Goal: Task Accomplishment & Management: Complete application form

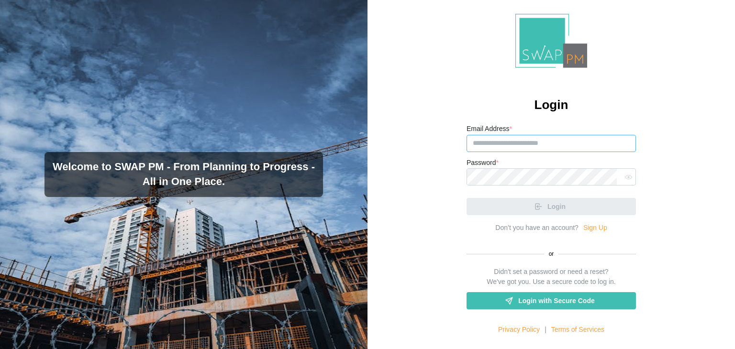
paste input "**********"
click at [537, 145] on input "**********" at bounding box center [551, 143] width 169 height 17
type input "**********"
click at [510, 178] on div at bounding box center [551, 176] width 169 height 17
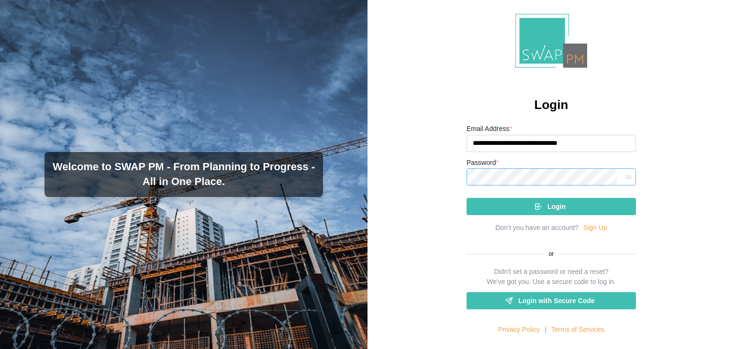
click at [467, 198] on button "Login" at bounding box center [551, 206] width 169 height 17
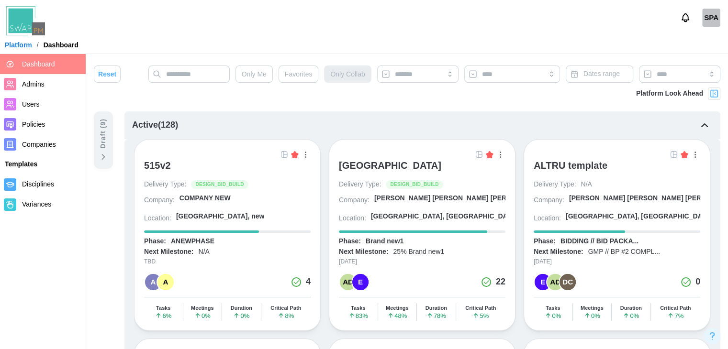
click at [510, 178] on div "ALTRU SPORTS COMPLEX Delivery Type: DESIGN_BID_BUILD Company: Barker Rinker Sea…" at bounding box center [422, 235] width 187 height 192
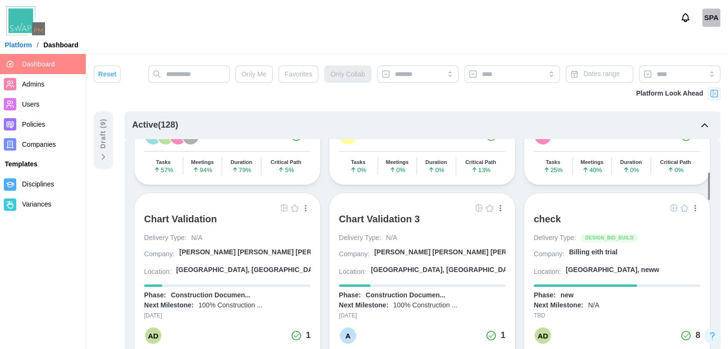
scroll to position [559, 0]
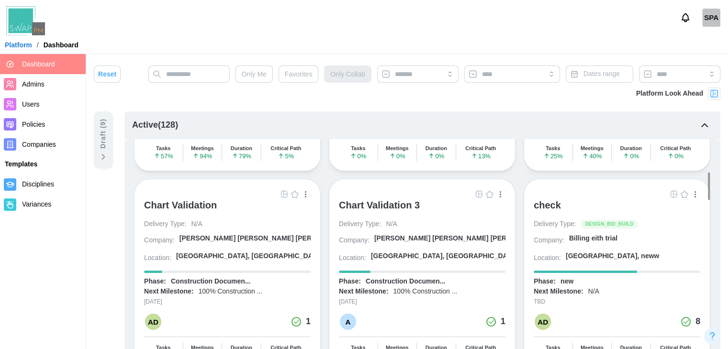
click at [540, 200] on div "check" at bounding box center [547, 205] width 27 height 11
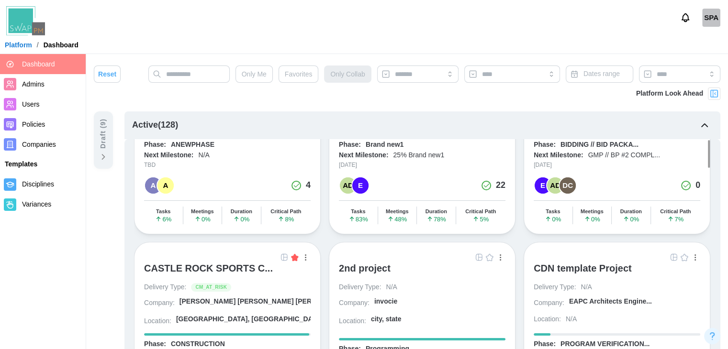
scroll to position [0, 0]
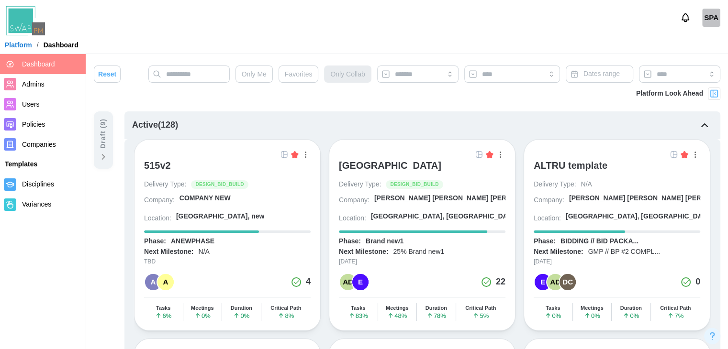
click at [423, 163] on div "ALTRU SPORTS COMPLEX" at bounding box center [390, 165] width 102 height 11
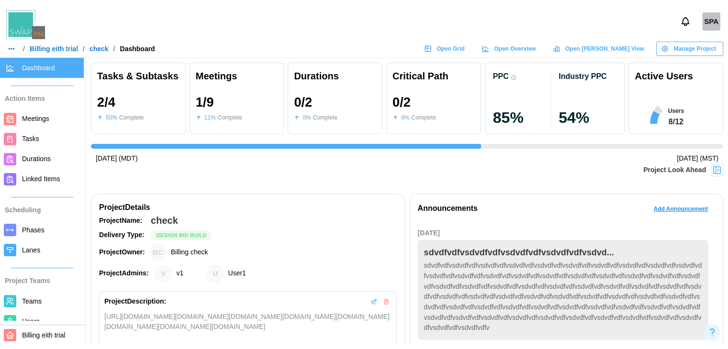
scroll to position [0, 1302]
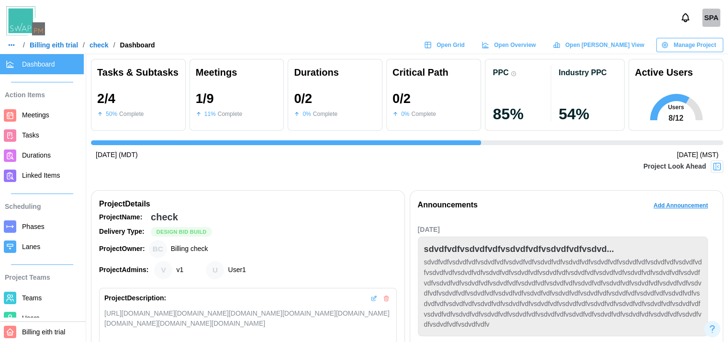
click at [54, 335] on span "Billing eith trial" at bounding box center [43, 332] width 43 height 8
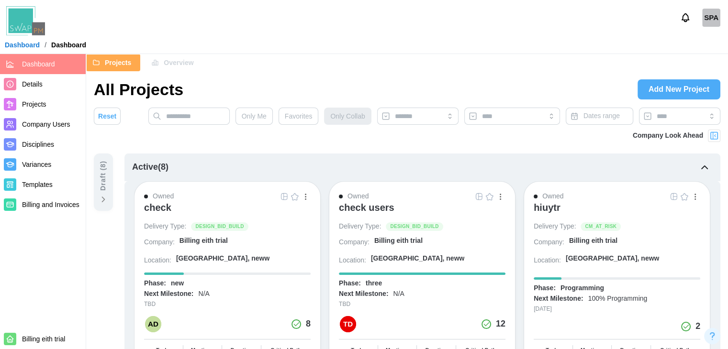
click at [64, 213] on link "Billing and Invoices" at bounding box center [43, 205] width 86 height 20
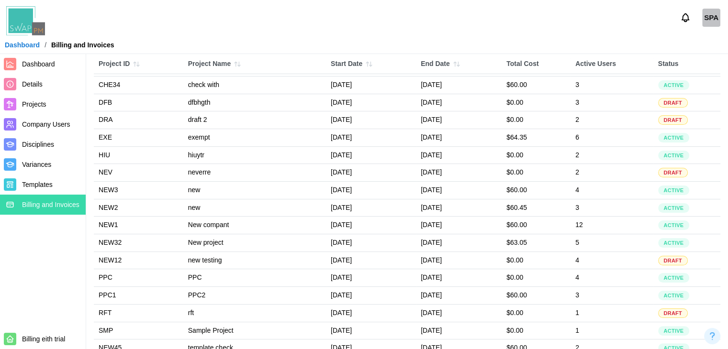
scroll to position [206, 0]
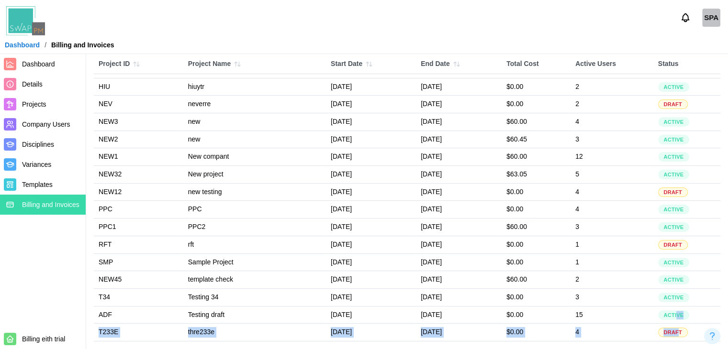
drag, startPoint x: 682, startPoint y: 312, endPoint x: 681, endPoint y: 335, distance: 22.5
click at [681, 335] on tbody "ANN5 announcement August 27, 2025 September 2, 2025 $0.00 2 DRAFT CHE3 check Au…" at bounding box center [407, 121] width 626 height 439
click at [681, 335] on span "DRAFT" at bounding box center [672, 332] width 19 height 9
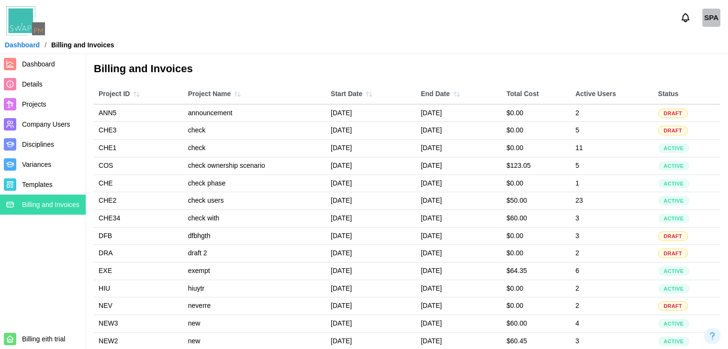
scroll to position [0, 0]
click at [555, 167] on td "$123.05" at bounding box center [535, 166] width 69 height 18
click at [423, 163] on td "July 22, 2025" at bounding box center [459, 166] width 86 height 18
drag, startPoint x: 677, startPoint y: 166, endPoint x: 436, endPoint y: 157, distance: 240.3
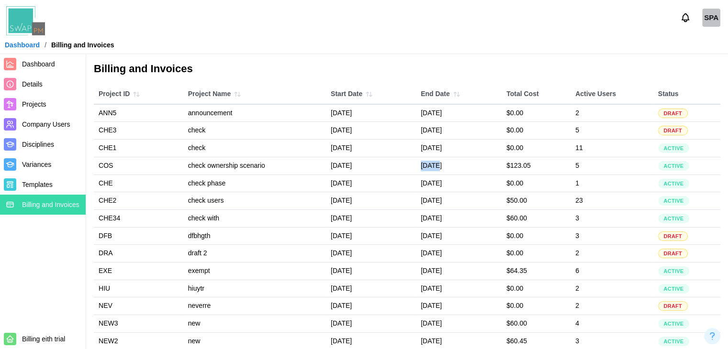
click at [436, 157] on tr "COS check ownership scenario July 16, 2025 July 22, 2025 $123.05 5 ACTIVE" at bounding box center [407, 166] width 626 height 18
click at [287, 159] on td "check ownership scenario" at bounding box center [254, 166] width 143 height 18
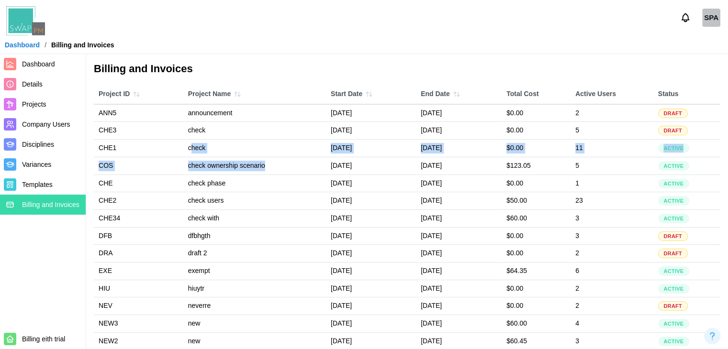
drag, startPoint x: 287, startPoint y: 159, endPoint x: 184, endPoint y: 151, distance: 103.7
click at [184, 151] on tbody "ANN5 announcement August 27, 2025 September 2, 2025 $0.00 2 DRAFT CHE3 check Au…" at bounding box center [407, 323] width 626 height 439
click at [184, 151] on td "check" at bounding box center [254, 149] width 143 height 18
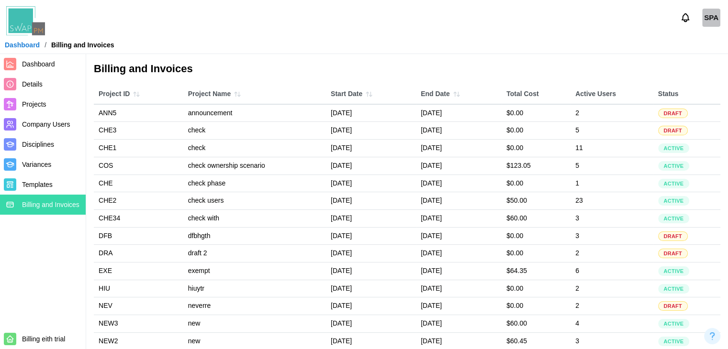
click at [29, 47] on link "Dashboard" at bounding box center [22, 45] width 35 height 7
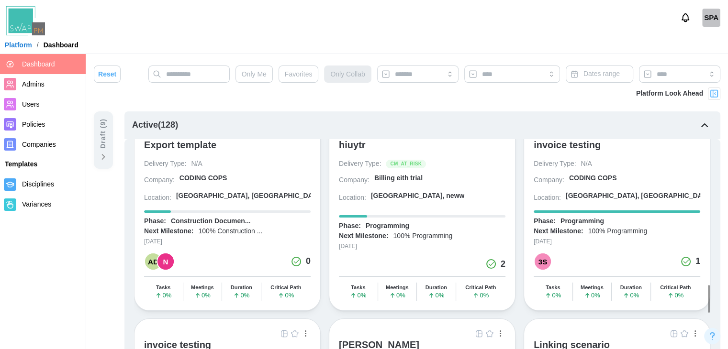
scroll to position [2509, 0]
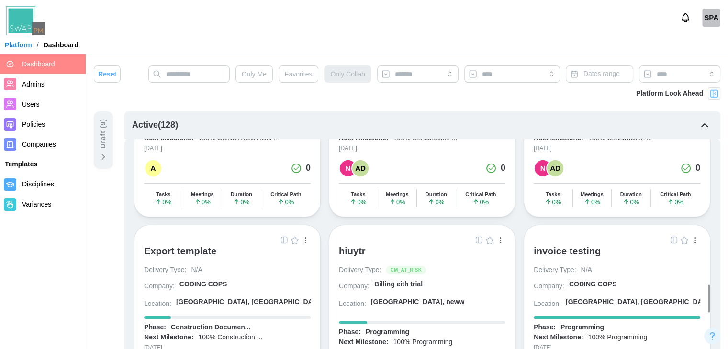
click at [567, 245] on div "invoice testing" at bounding box center [567, 250] width 67 height 11
click at [356, 245] on div "hiuytr" at bounding box center [422, 255] width 167 height 20
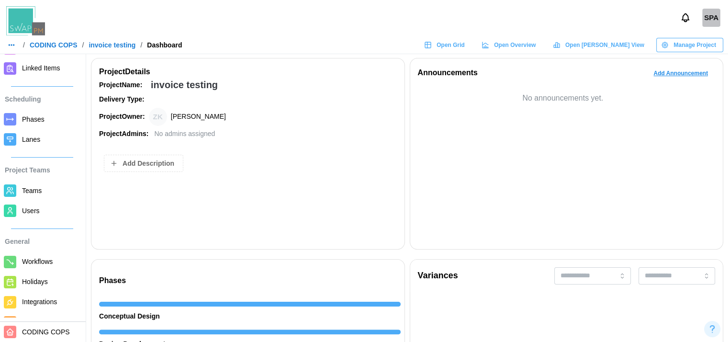
scroll to position [115, 0]
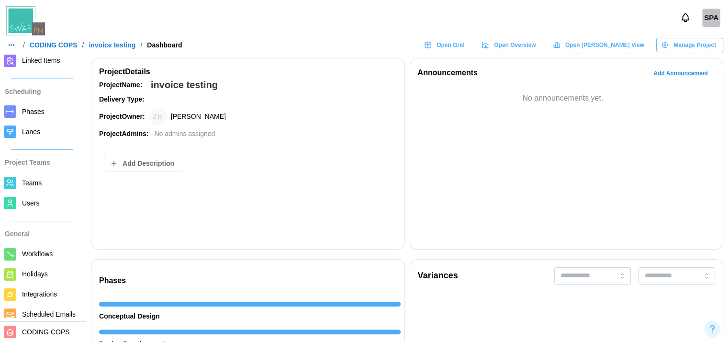
click at [43, 335] on span "CODING COPS" at bounding box center [46, 332] width 48 height 8
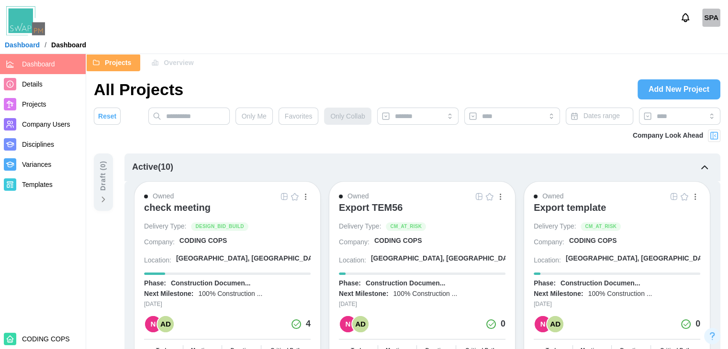
click at [184, 209] on div "check meeting" at bounding box center [177, 207] width 67 height 11
drag, startPoint x: 679, startPoint y: 102, endPoint x: 674, endPoint y: 89, distance: 14.4
click at [674, 89] on span "Add New Project" at bounding box center [678, 89] width 61 height 19
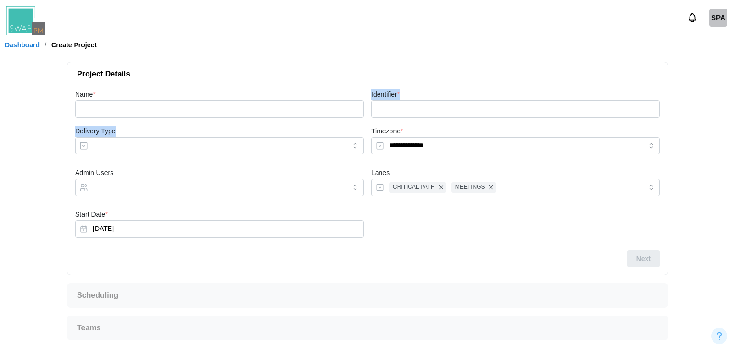
drag, startPoint x: 271, startPoint y: 125, endPoint x: 256, endPoint y: 109, distance: 21.7
click at [256, 109] on div "**********" at bounding box center [367, 169] width 592 height 169
click at [256, 109] on input "Name *" at bounding box center [219, 108] width 289 height 17
type input "*"
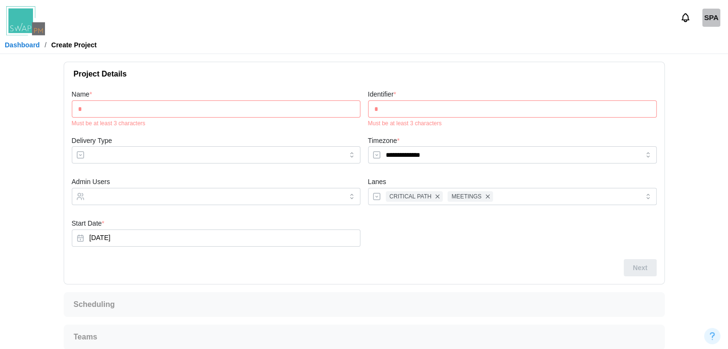
type input "**"
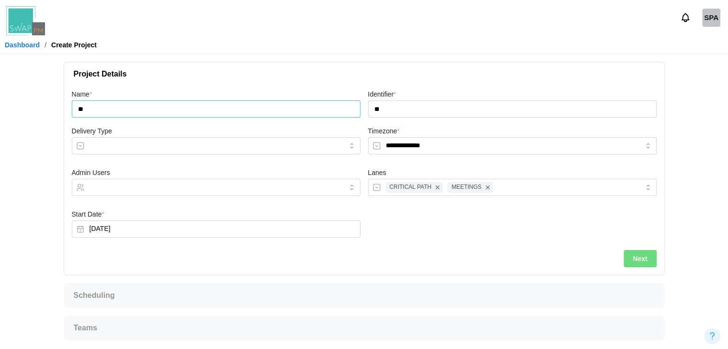
type input "***"
type input "*****"
click at [646, 261] on span "Next" at bounding box center [643, 259] width 14 height 16
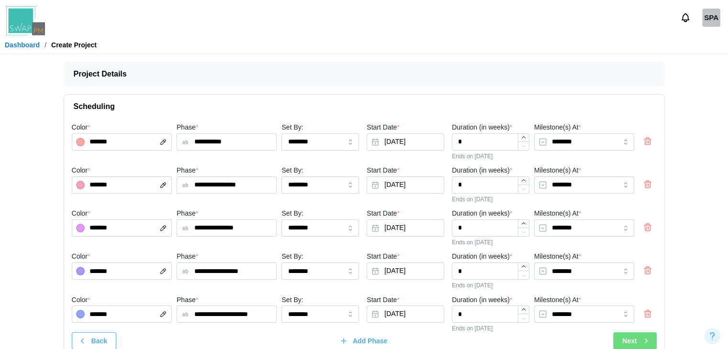
scroll to position [48, 0]
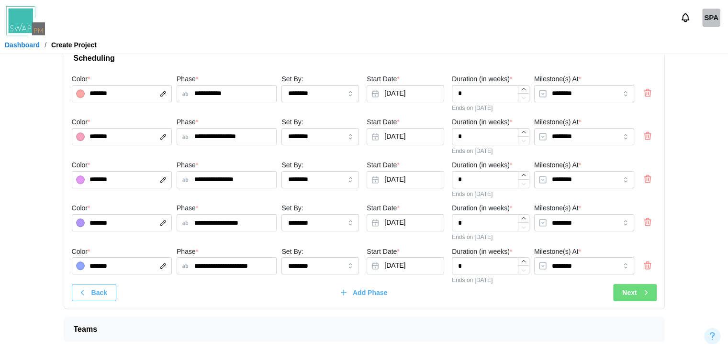
click at [637, 298] on div "Next" at bounding box center [636, 293] width 28 height 16
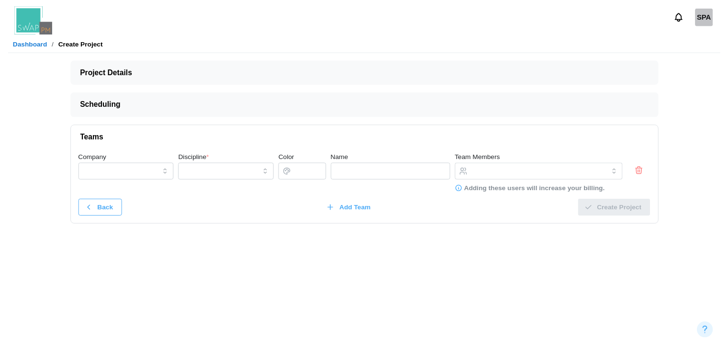
scroll to position [0, 0]
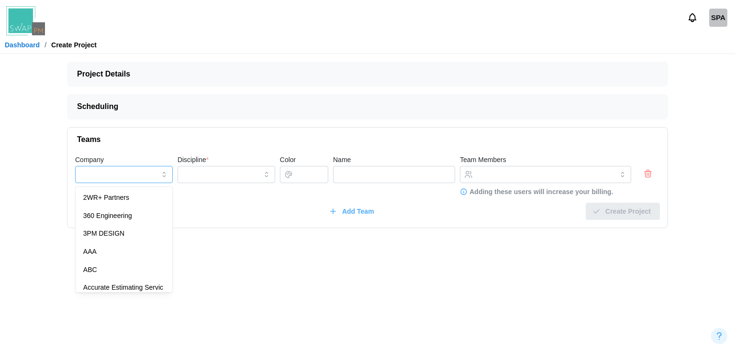
click at [153, 175] on input "Company" at bounding box center [124, 174] width 98 height 17
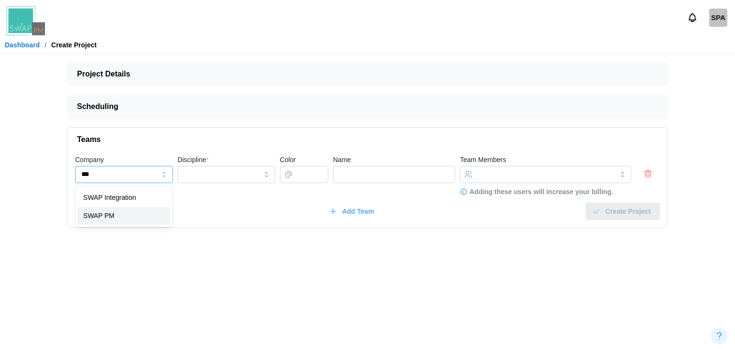
type input "*******"
click at [209, 175] on input "Discipline *" at bounding box center [227, 174] width 98 height 17
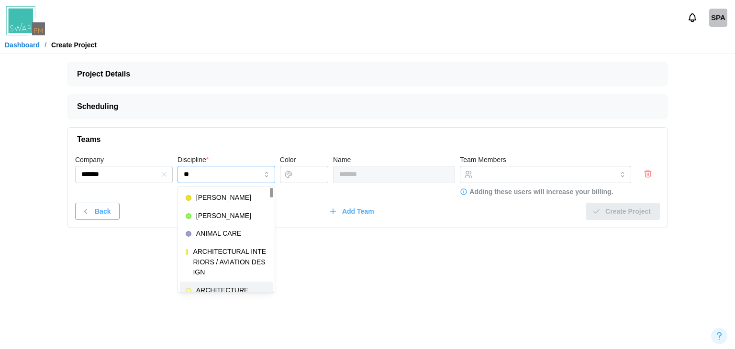
type input "**********"
type input "*******"
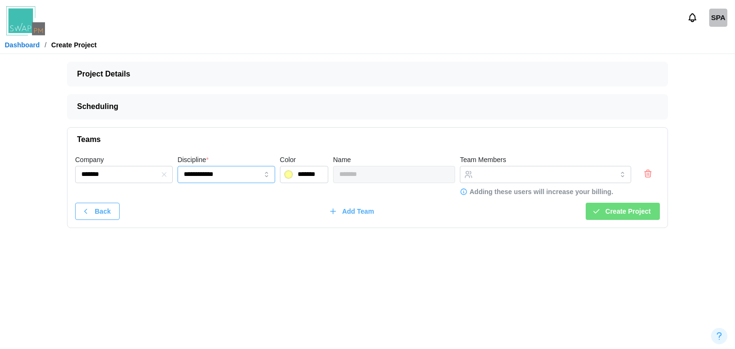
type input "**********"
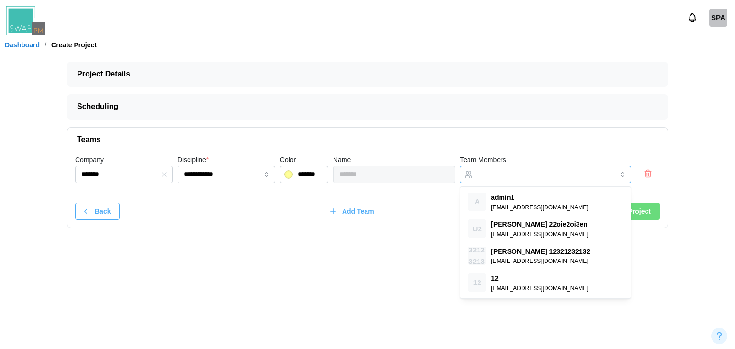
click at [504, 172] on input "Team Members" at bounding box center [537, 175] width 119 height 8
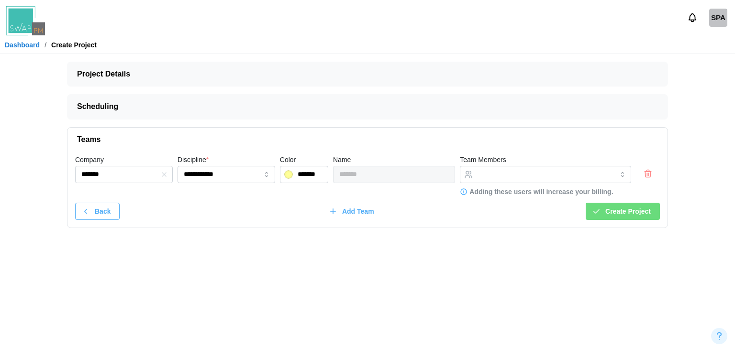
click at [576, 138] on span "Teams" at bounding box center [363, 140] width 573 height 24
click at [607, 204] on div "Create Project" at bounding box center [621, 211] width 59 height 16
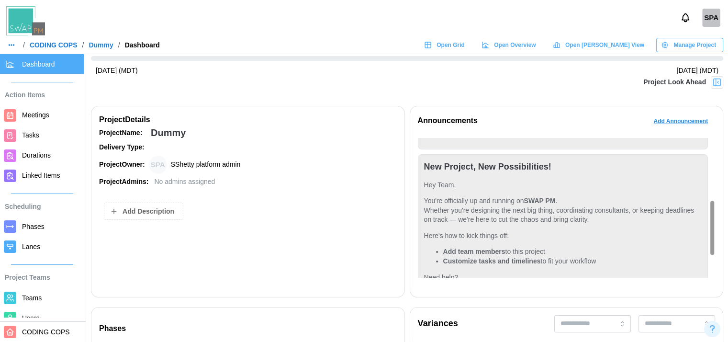
scroll to position [180, 0]
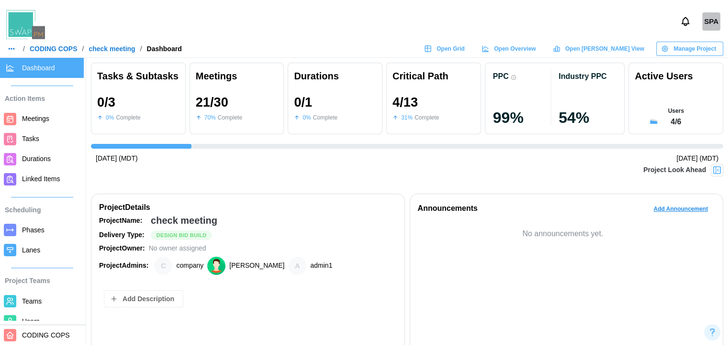
scroll to position [0, 1302]
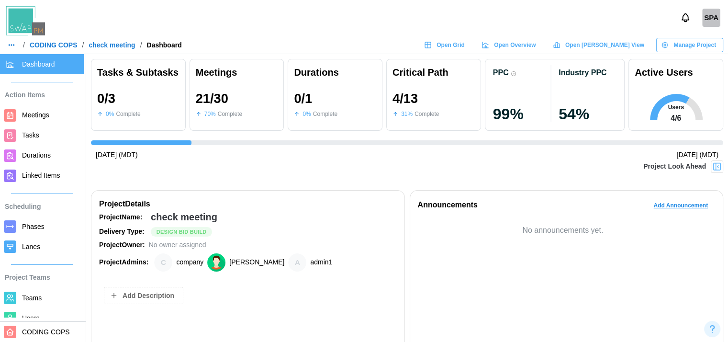
click at [11, 44] on icon "button" at bounding box center [12, 45] width 8 height 8
click at [31, 62] on div "Dashboard" at bounding box center [30, 65] width 35 height 11
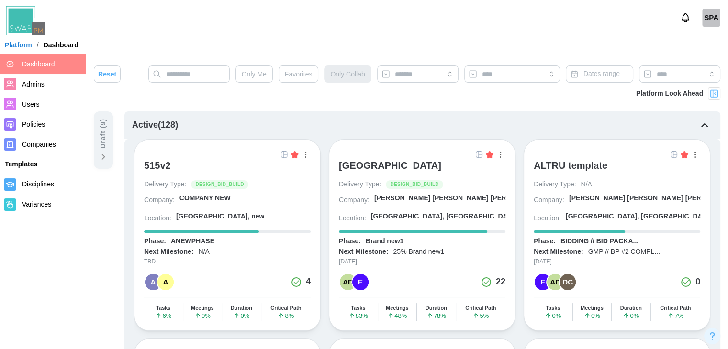
click at [389, 168] on div "[GEOGRAPHIC_DATA]" at bounding box center [390, 165] width 102 height 11
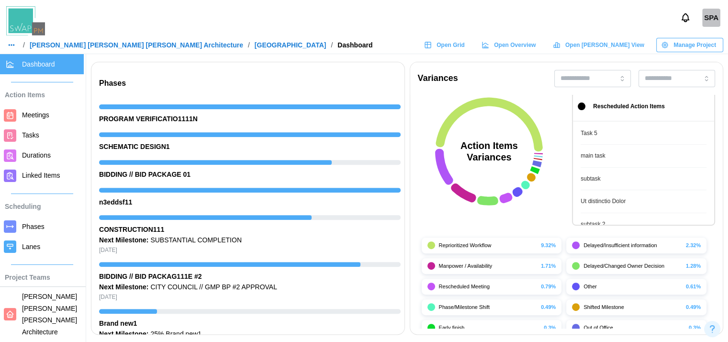
scroll to position [6, 0]
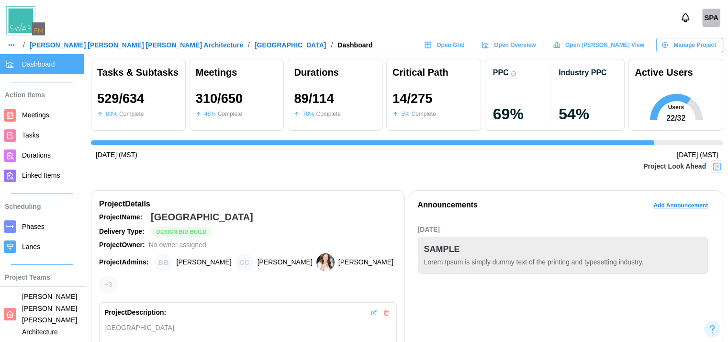
click at [13, 43] on icon "button" at bounding box center [12, 45] width 8 height 8
click at [27, 64] on div "Dashboard" at bounding box center [30, 65] width 35 height 11
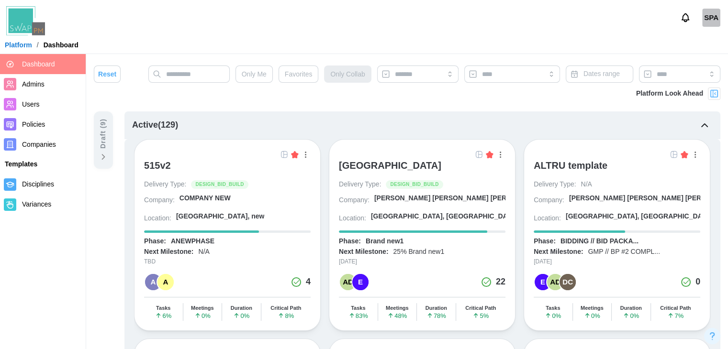
click at [579, 172] on div "ALTRU template" at bounding box center [571, 168] width 74 height 16
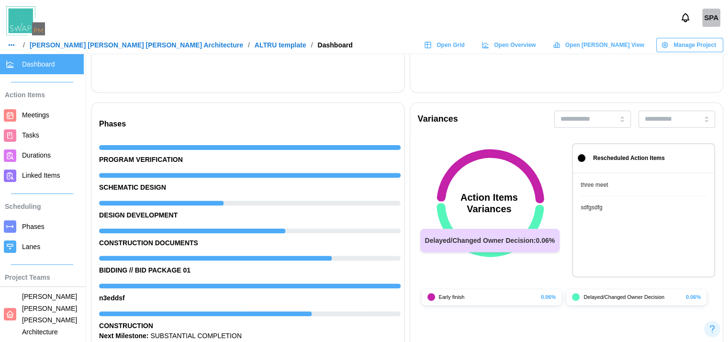
scroll to position [308, 0]
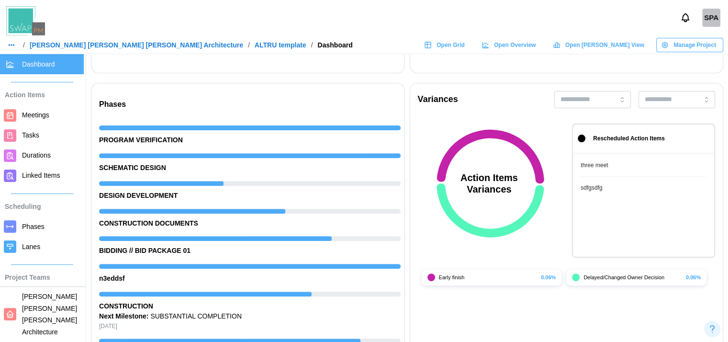
click at [365, 1] on div "SPA" at bounding box center [364, 17] width 728 height 35
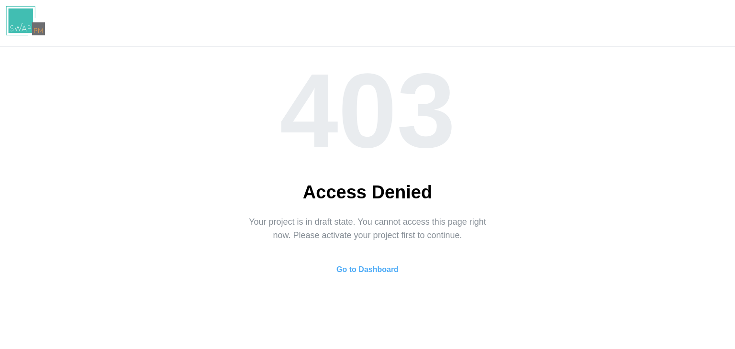
click at [362, 274] on span "Go to Dashboard" at bounding box center [367, 269] width 62 height 19
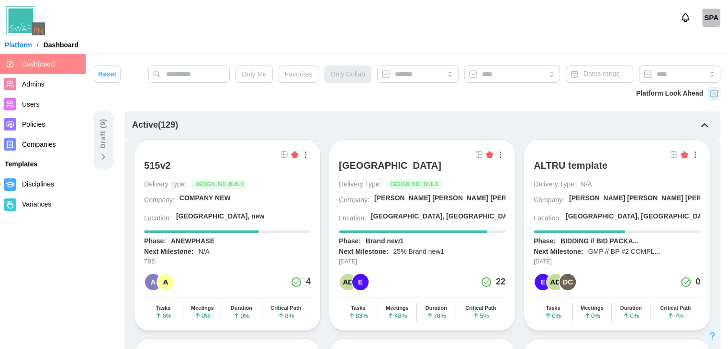
click at [479, 153] on img at bounding box center [479, 155] width 8 height 8
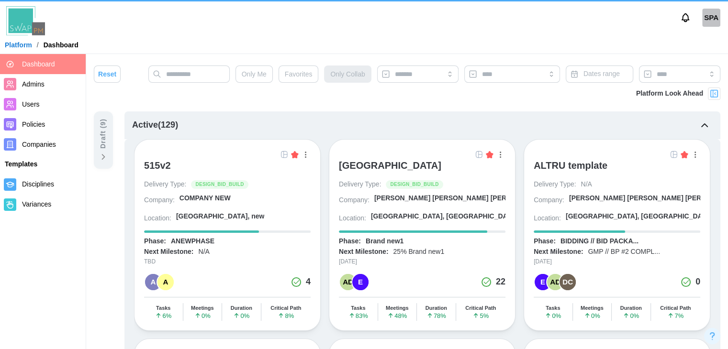
click at [477, 153] on img at bounding box center [479, 155] width 8 height 8
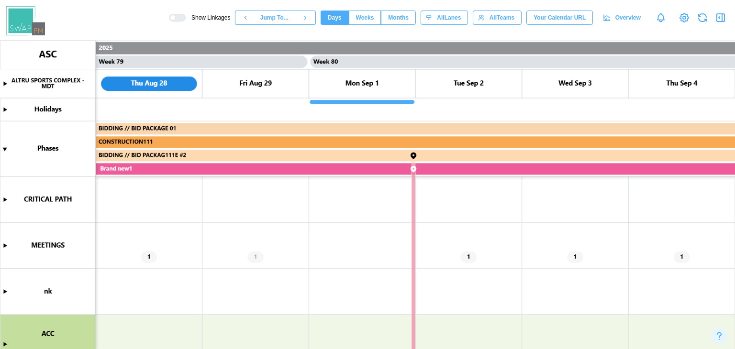
click at [467, 258] on canvas at bounding box center [367, 195] width 735 height 309
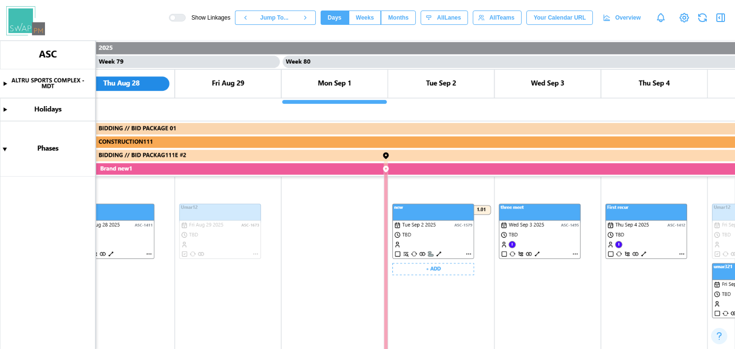
scroll to position [0, 41901]
click at [371, 12] on span "Weeks" at bounding box center [365, 17] width 18 height 13
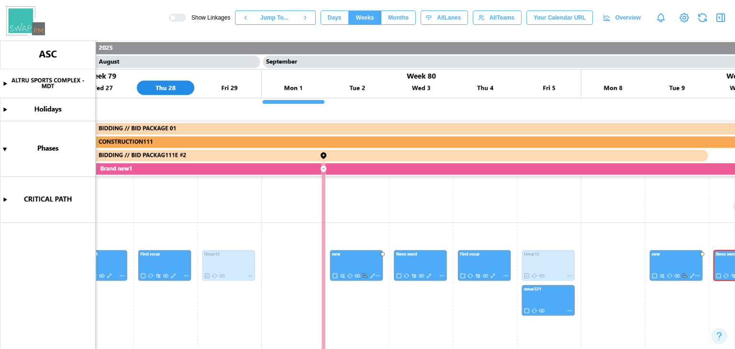
scroll to position [0, 25111]
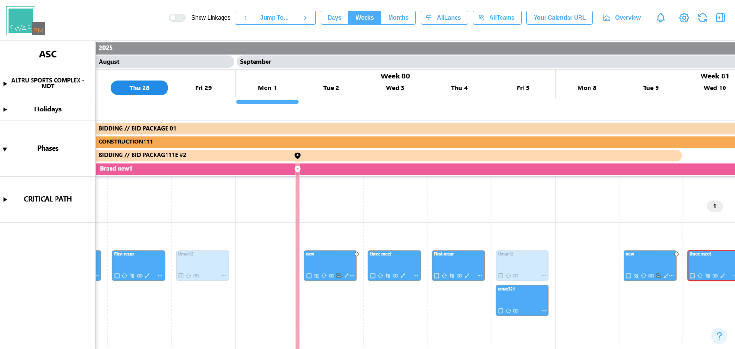
click at [630, 14] on span "Overview" at bounding box center [627, 17] width 25 height 13
click at [402, 16] on span "Months" at bounding box center [398, 17] width 21 height 13
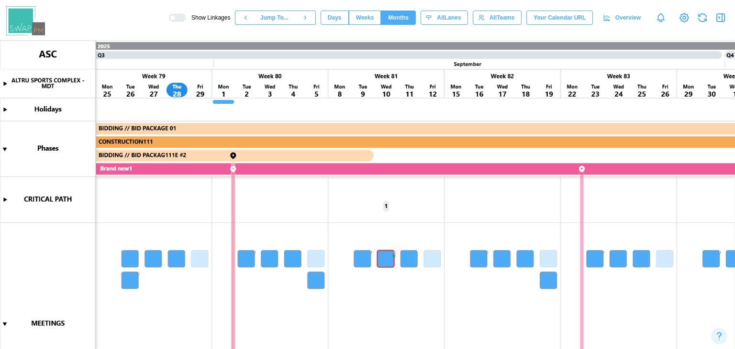
scroll to position [0, 9066]
click at [4, 323] on canvas at bounding box center [367, 195] width 735 height 309
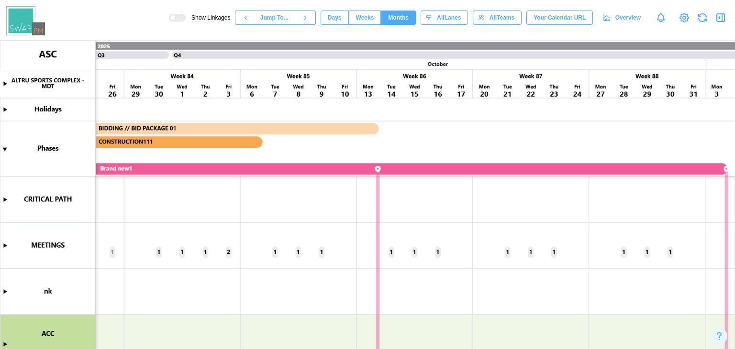
scroll to position [77, 0]
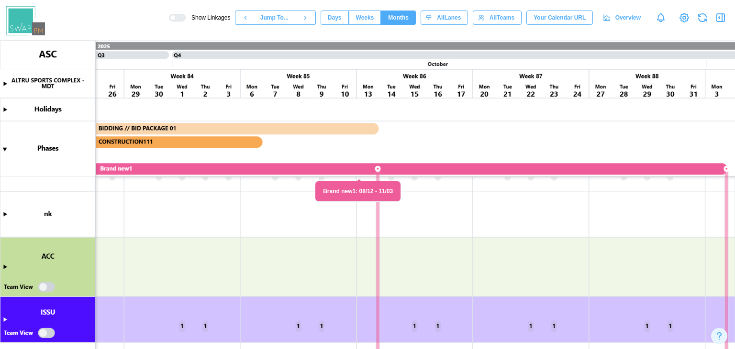
click at [5, 316] on canvas at bounding box center [367, 195] width 735 height 309
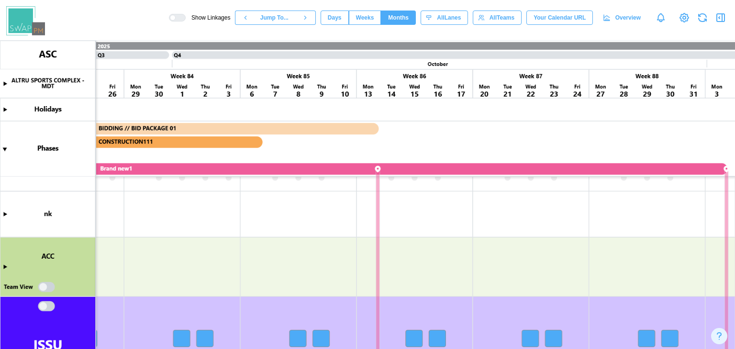
scroll to position [155, 0]
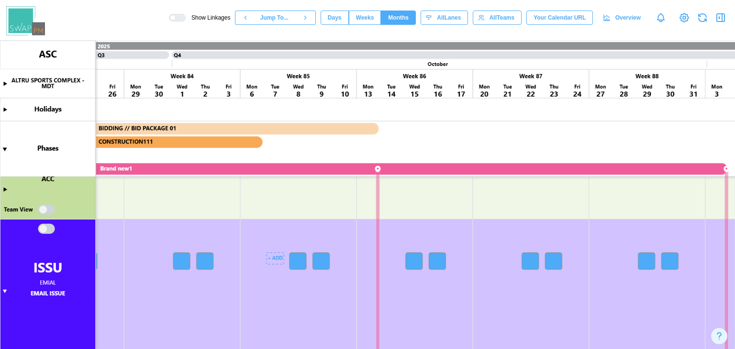
click at [302, 256] on canvas at bounding box center [367, 195] width 735 height 309
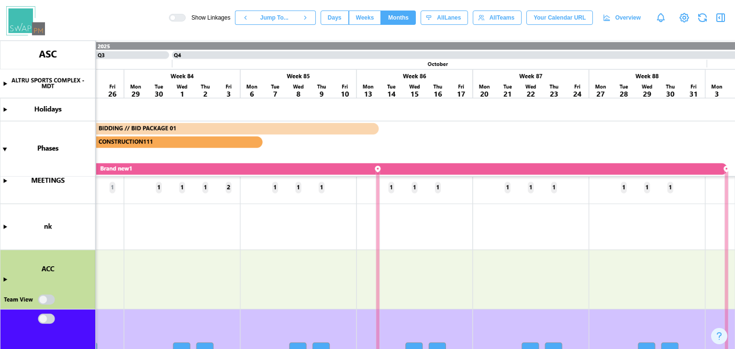
scroll to position [65, 0]
click at [5, 179] on canvas at bounding box center [367, 195] width 735 height 309
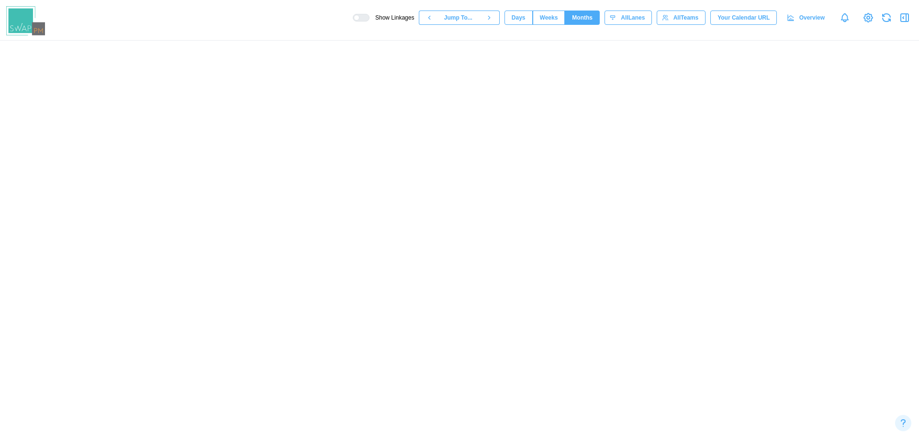
scroll to position [0, 9531]
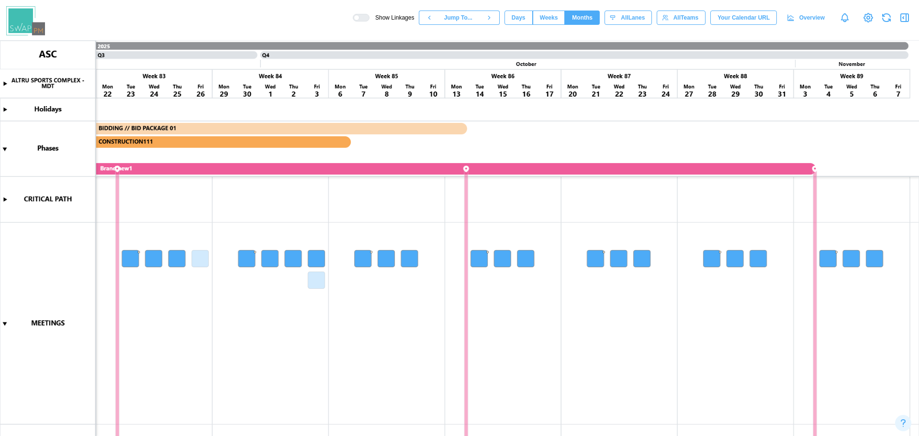
drag, startPoint x: 323, startPoint y: 216, endPoint x: 567, endPoint y: 236, distance: 244.9
click at [567, 236] on canvas at bounding box center [459, 239] width 919 height 396
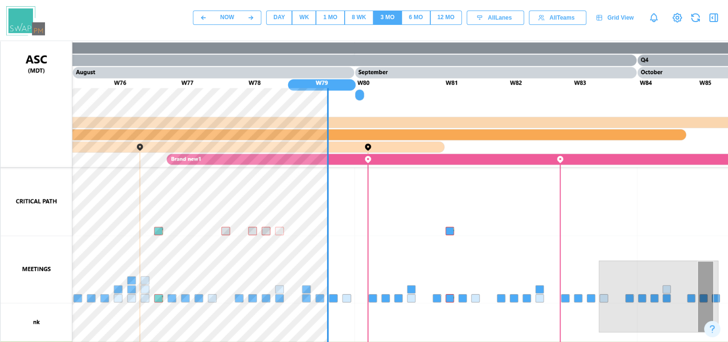
click at [352, 12] on span "8 WK" at bounding box center [359, 17] width 14 height 13
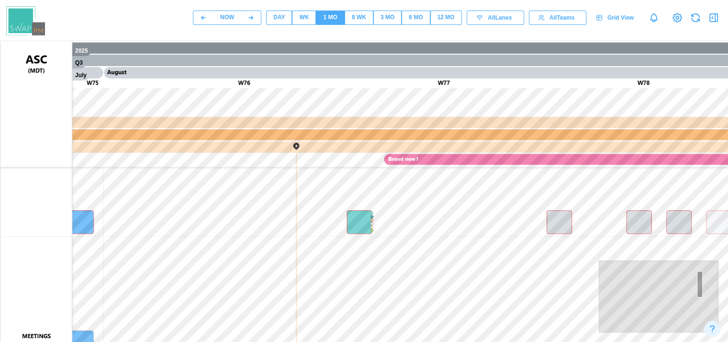
click at [279, 22] on div "DAY" at bounding box center [278, 17] width 11 height 9
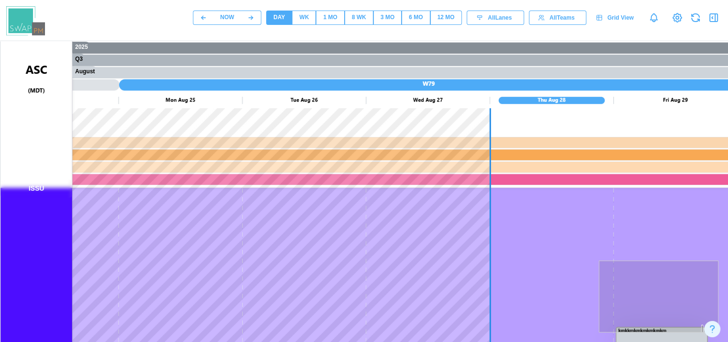
click at [597, 266] on canvas at bounding box center [459, 280] width 919 height 478
drag, startPoint x: 597, startPoint y: 266, endPoint x: 620, endPoint y: 335, distance: 73.1
click at [461, 211] on canvas at bounding box center [459, 280] width 919 height 478
click at [449, 169] on canvas at bounding box center [459, 280] width 919 height 478
click at [543, 294] on canvas at bounding box center [459, 280] width 919 height 478
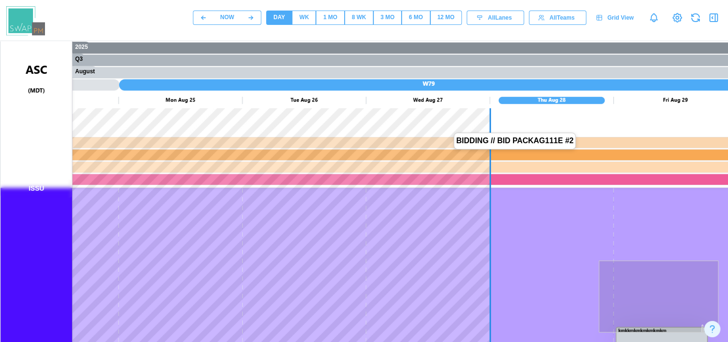
click at [543, 294] on canvas at bounding box center [459, 280] width 919 height 478
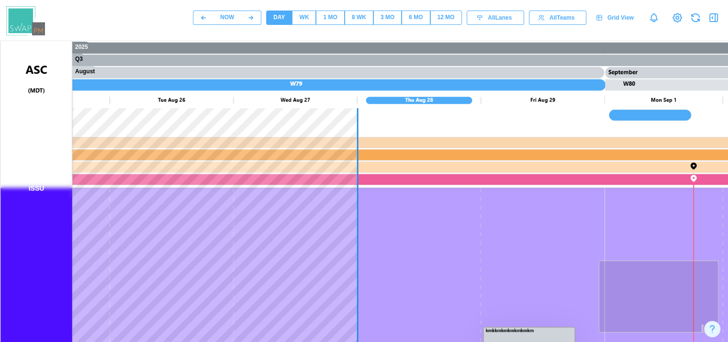
click at [505, 178] on canvas at bounding box center [459, 280] width 919 height 478
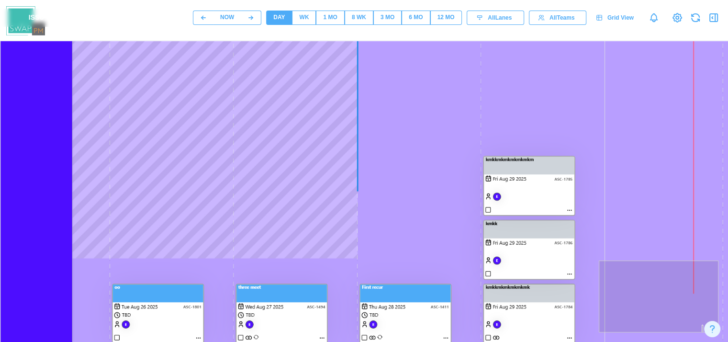
scroll to position [178, 0]
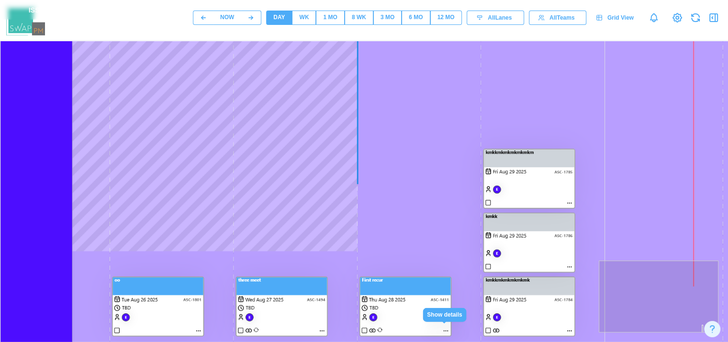
click at [447, 331] on canvas at bounding box center [459, 102] width 919 height 478
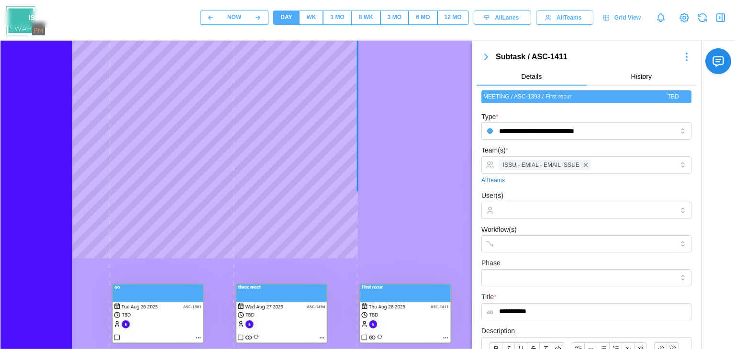
click at [485, 60] on icon "button" at bounding box center [486, 57] width 3 height 6
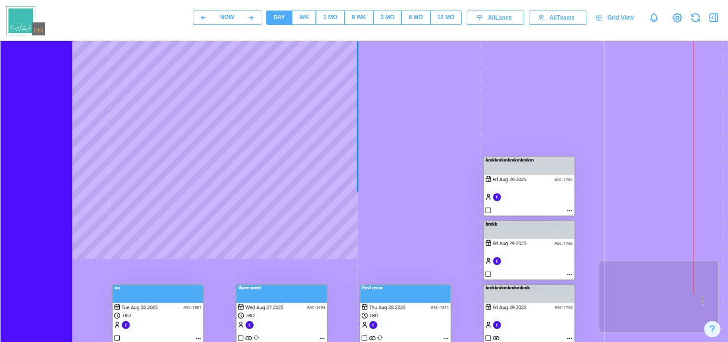
click at [367, 17] on button "8 WK" at bounding box center [359, 18] width 29 height 14
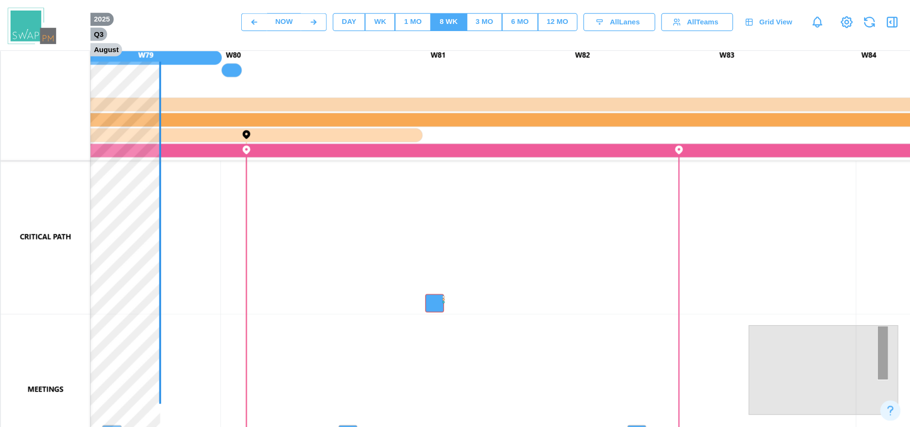
scroll to position [0, 0]
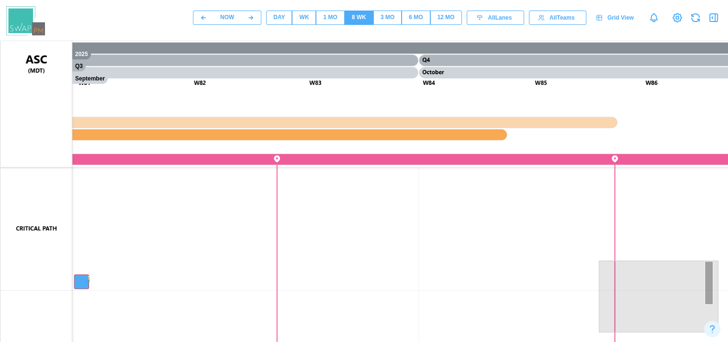
drag, startPoint x: 608, startPoint y: 207, endPoint x: 340, endPoint y: 215, distance: 268.1
click at [340, 215] on canvas at bounding box center [459, 280] width 919 height 478
click at [392, 20] on div "3 MO" at bounding box center [387, 17] width 14 height 9
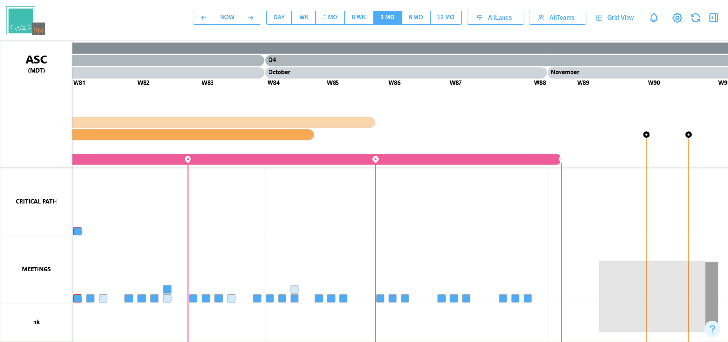
click at [455, 13] on div "12 MO" at bounding box center [445, 17] width 17 height 9
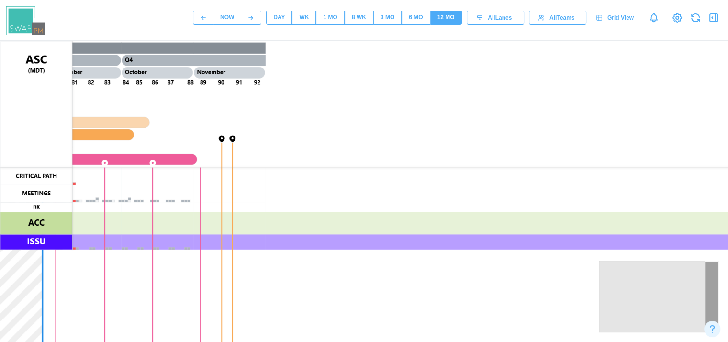
click at [428, 16] on button "6 MO" at bounding box center [415, 18] width 28 height 14
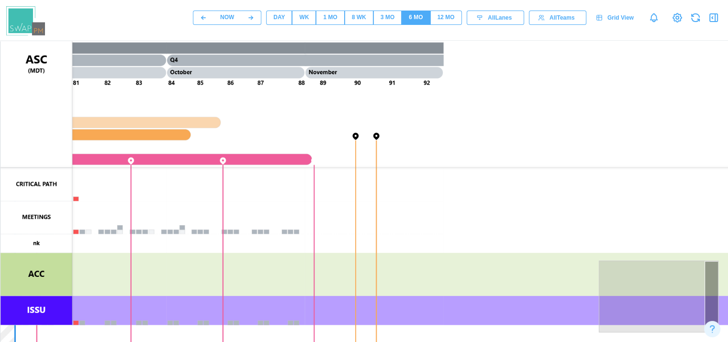
click at [400, 14] on button "3 MO" at bounding box center [387, 18] width 28 height 14
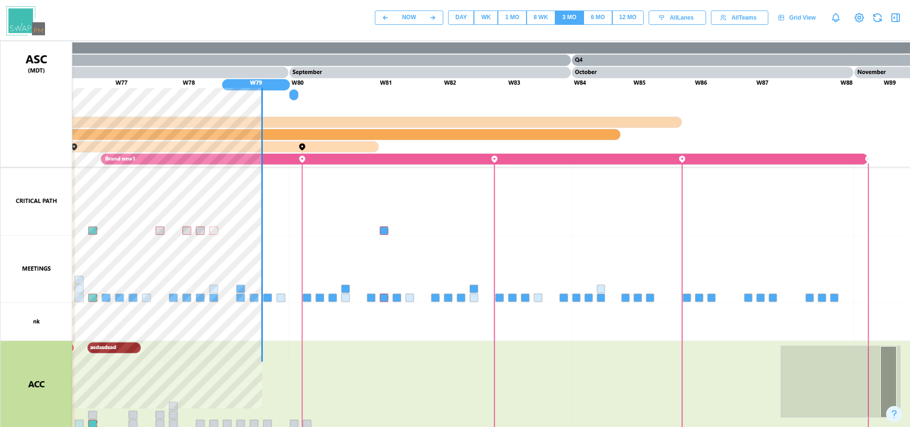
click at [507, 22] on span "1 MO" at bounding box center [512, 17] width 14 height 13
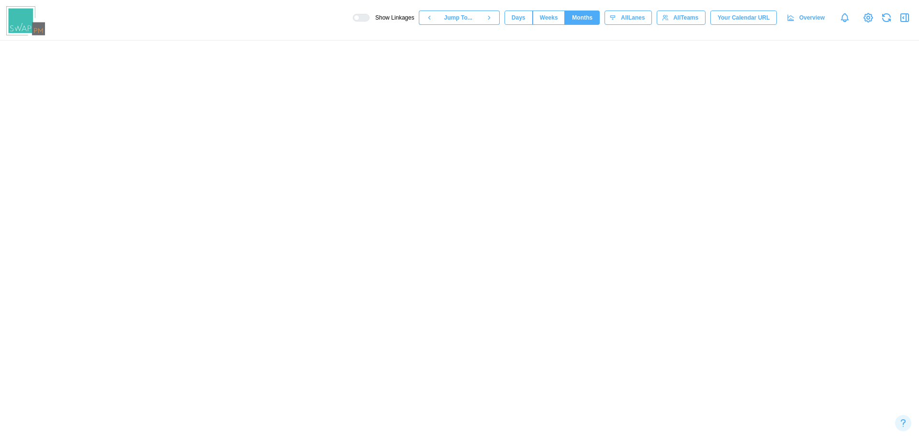
scroll to position [0, 9531]
click at [480, 255] on canvas at bounding box center [459, 239] width 919 height 396
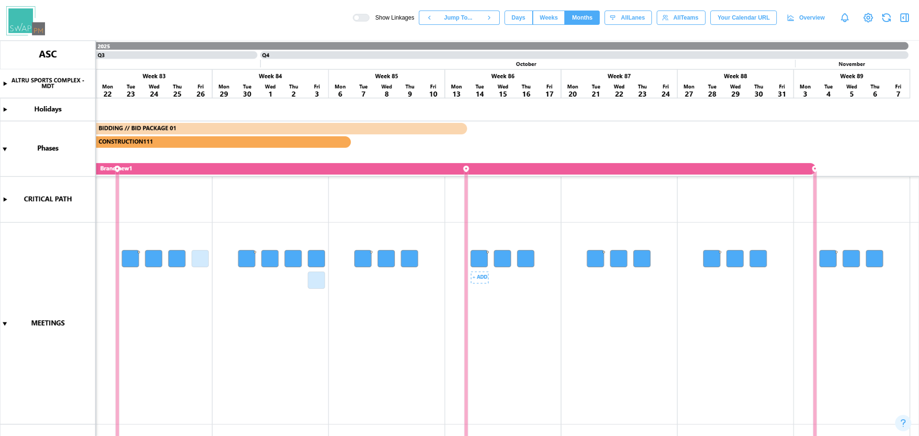
click at [523, 23] on span "Days" at bounding box center [519, 17] width 14 height 13
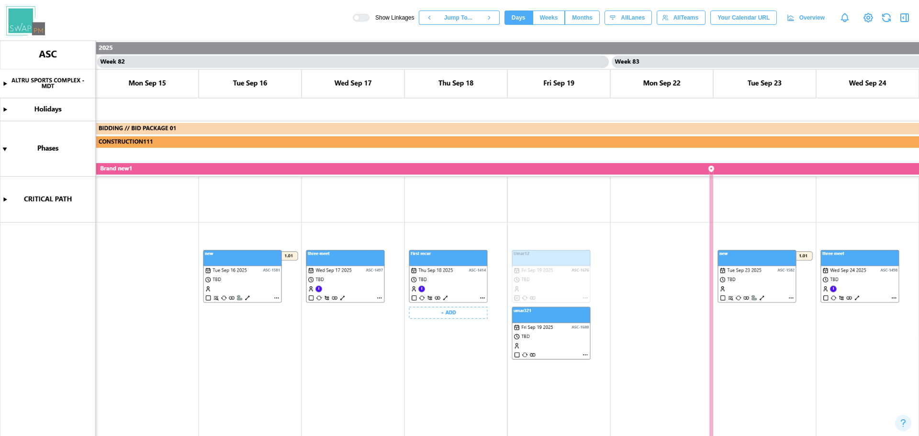
scroll to position [0, 41665]
